Goal: Complete application form

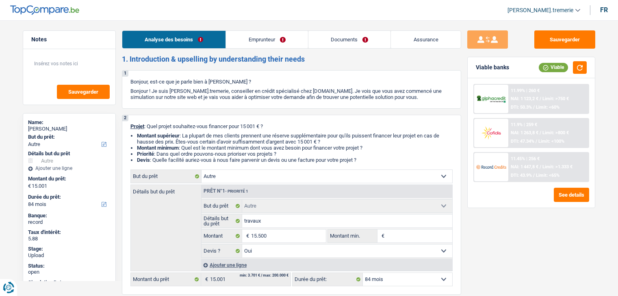
select select "other"
select select "84"
click at [363, 40] on link "Documents" at bounding box center [349, 39] width 82 height 17
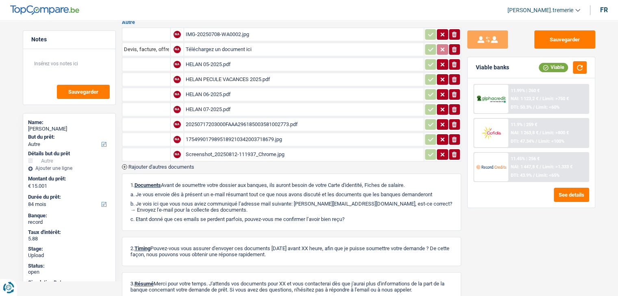
scroll to position [165, 0]
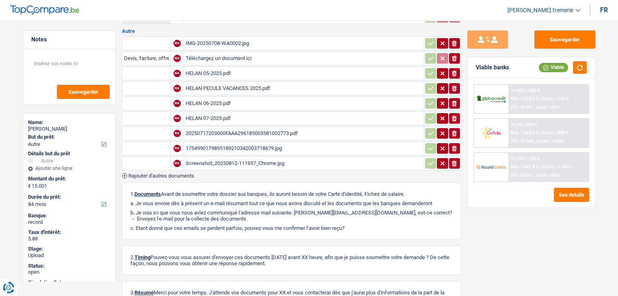
click at [180, 173] on span "Rajouter d'autres documents" at bounding box center [161, 175] width 66 height 5
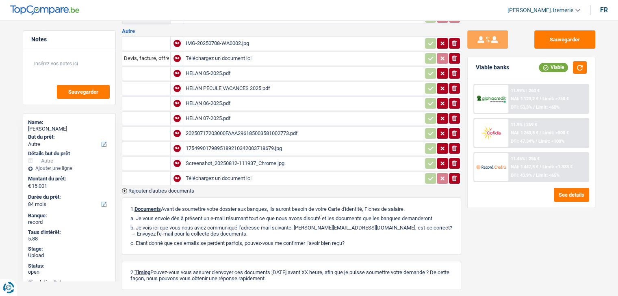
click at [226, 174] on input "Téléchargez un document ici" at bounding box center [304, 179] width 236 height 12
type input "C:\fakepath\6c102cbaa889356725f94c4cd7acc113.pdf"
click at [148, 172] on input "text" at bounding box center [146, 178] width 45 height 13
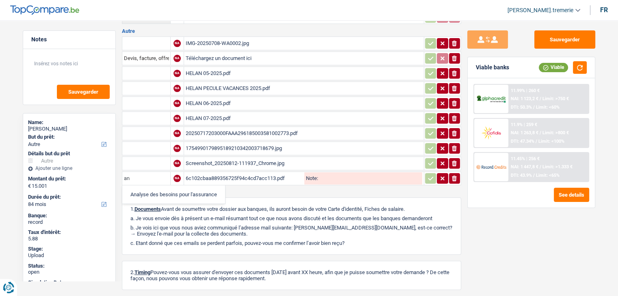
type input "a"
click at [153, 190] on li "Précompte immobilier" at bounding box center [167, 195] width 83 height 10
type input "Précompte immobilier"
click at [427, 175] on icon "button" at bounding box center [430, 179] width 6 height 8
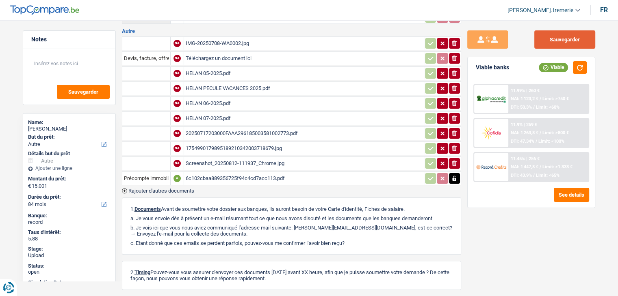
click at [575, 39] on button "Sauvegarder" at bounding box center [564, 39] width 61 height 18
